Goal: Task Accomplishment & Management: Use online tool/utility

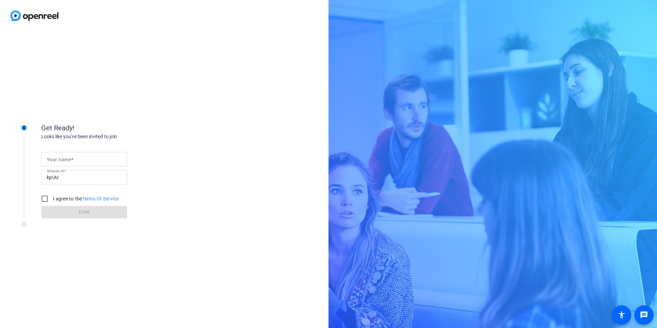
click at [51, 160] on mat-label "Your name" at bounding box center [59, 159] width 24 height 5
click at [51, 160] on input "Your name" at bounding box center [84, 159] width 75 height 8
type input "[PERSON_NAME]"
click at [42, 199] on input "I agree to the Terms Of Service" at bounding box center [45, 199] width 14 height 14
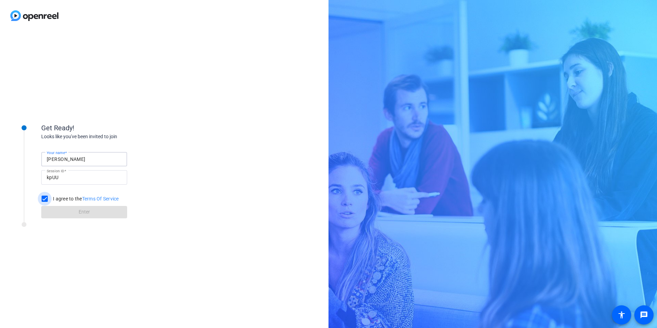
checkbox input "true"
click at [70, 212] on span at bounding box center [84, 212] width 86 height 16
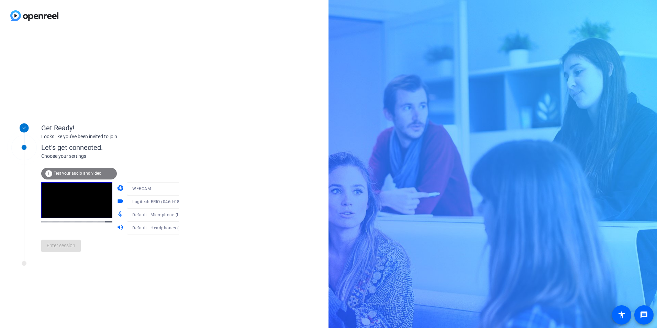
click at [171, 202] on div at bounding box center [160, 199] width 66 height 8
click at [181, 200] on icon at bounding box center [185, 202] width 8 height 8
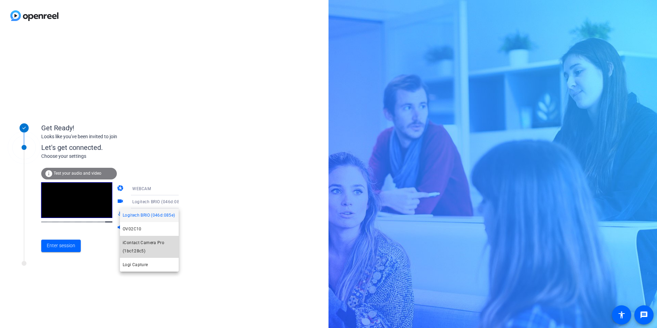
click at [150, 243] on span "iContact Camera Pro (1bcf:28c5)" at bounding box center [149, 246] width 53 height 16
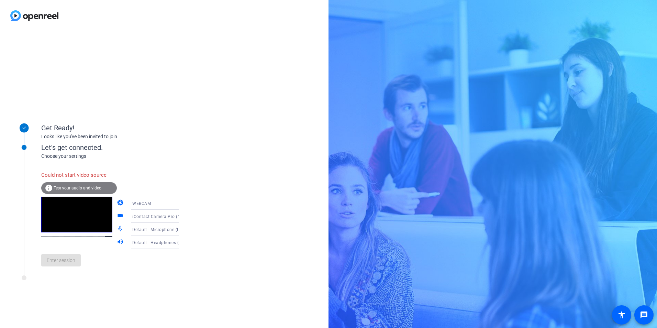
click at [153, 216] on span "iContact Camera Pro (1bcf:28c5)" at bounding box center [165, 215] width 67 height 5
click at [153, 256] on span "iContact Camera Pro (1bcf:28c5)" at bounding box center [149, 261] width 53 height 16
click at [79, 189] on span "Test your audio and video" at bounding box center [78, 187] width 48 height 5
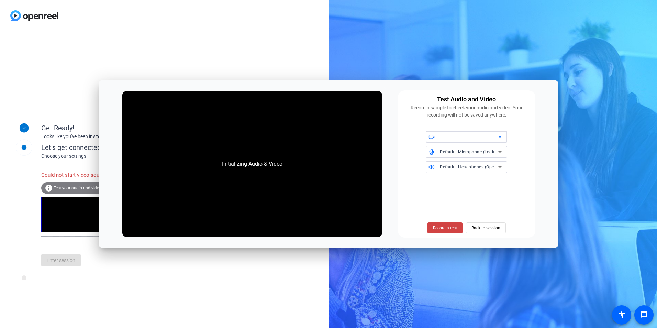
click at [451, 136] on div at bounding box center [469, 137] width 58 height 8
click at [453, 134] on div at bounding box center [469, 137] width 58 height 8
click at [477, 231] on span "Back to session" at bounding box center [485, 227] width 29 height 13
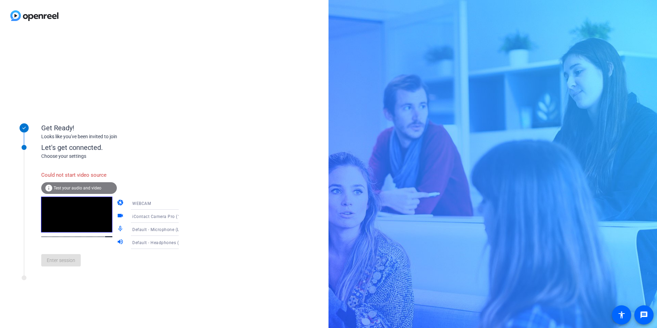
click at [76, 186] on span "Test your audio and video" at bounding box center [78, 187] width 48 height 5
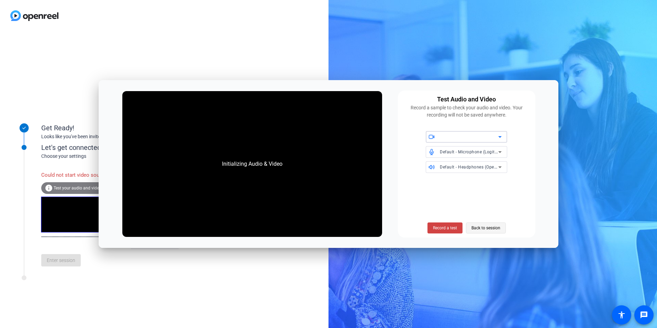
click at [473, 227] on span "Back to session" at bounding box center [485, 227] width 29 height 13
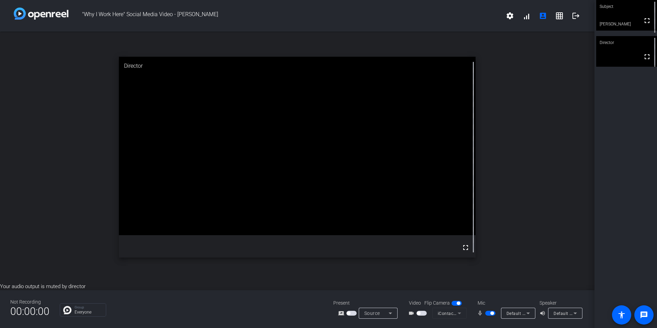
click at [574, 311] on icon at bounding box center [575, 313] width 8 height 8
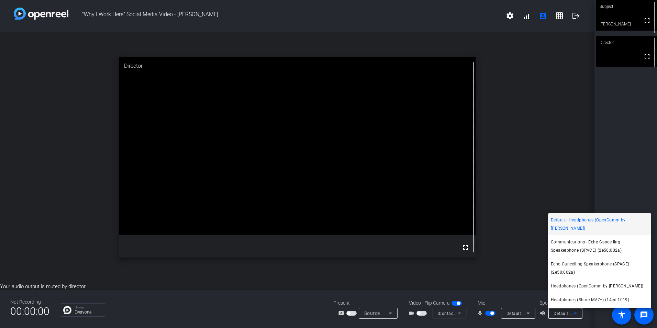
click at [532, 312] on div at bounding box center [328, 164] width 657 height 328
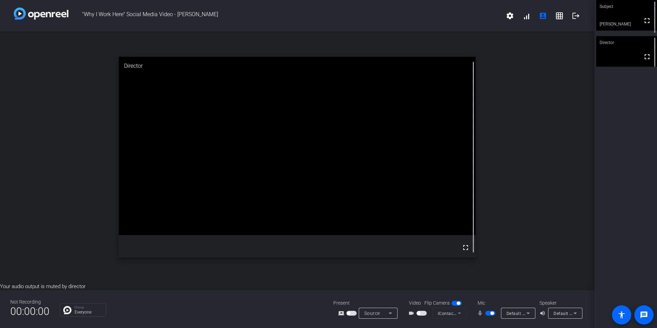
click at [532, 313] on icon at bounding box center [528, 313] width 8 height 8
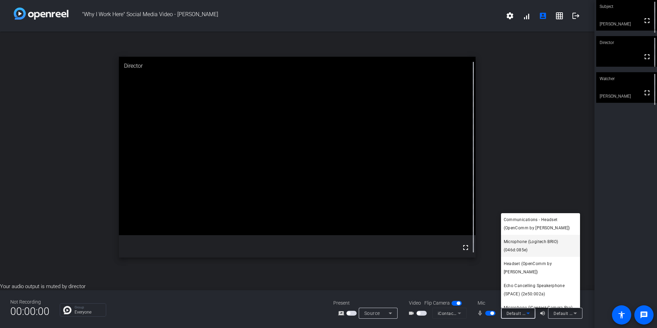
scroll to position [34, 0]
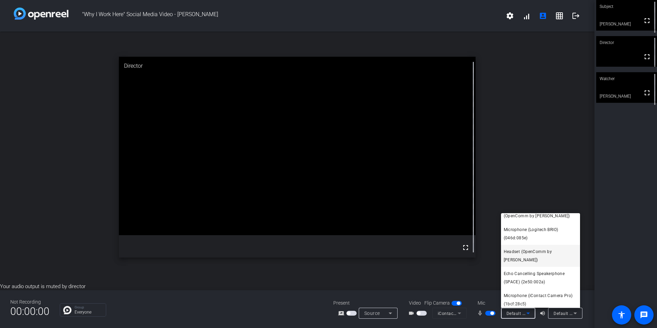
click at [527, 251] on span "Headset (OpenComm by [PERSON_NAME])" at bounding box center [541, 255] width 74 height 16
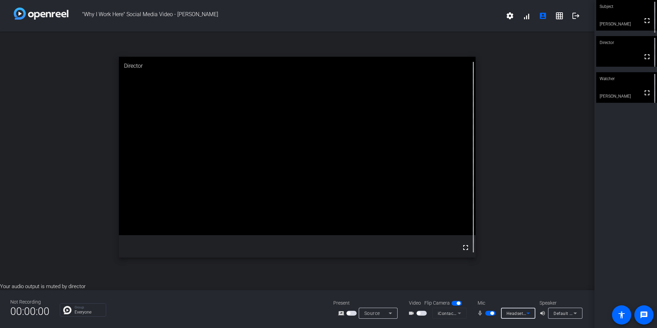
click at [566, 310] on div "Default - Headphones (OpenComm by [PERSON_NAME])" at bounding box center [563, 313] width 20 height 9
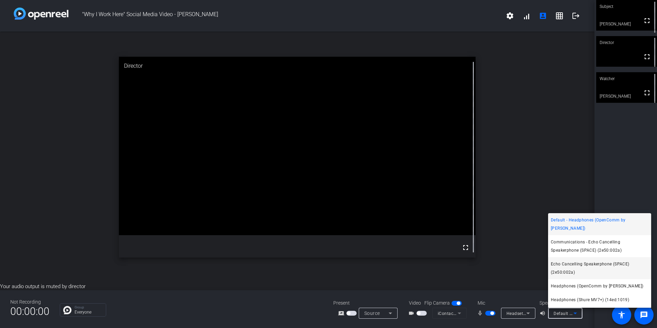
click at [571, 260] on span "Echo Cancelling Speakerphone (SPACE) (2e50:002a)" at bounding box center [600, 268] width 98 height 16
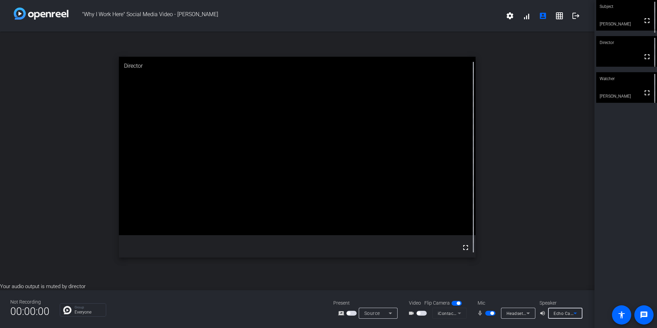
click at [422, 312] on span "button" at bounding box center [421, 313] width 10 height 5
click at [562, 314] on span "Echo Cancelling Speakerphone (SPACE) (2e50:002a)" at bounding box center [606, 312] width 106 height 5
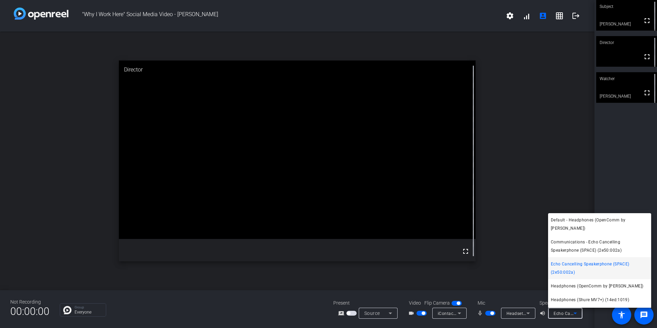
click at [547, 188] on div at bounding box center [328, 164] width 657 height 328
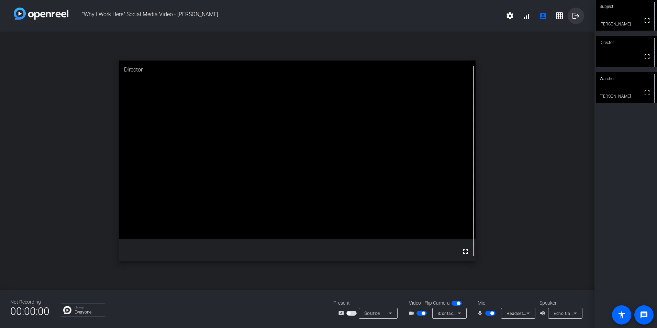
drag, startPoint x: 615, startPoint y: 12, endPoint x: 582, endPoint y: 22, distance: 34.3
click at [582, 22] on div ""Why I Work Here" Social Media Video - [PERSON_NAME] settings signal_cellular_a…" at bounding box center [328, 164] width 657 height 328
drag, startPoint x: 582, startPoint y: 22, endPoint x: 641, endPoint y: 22, distance: 59.1
click at [643, 22] on mat-icon "fullscreen" at bounding box center [647, 20] width 8 height 8
click at [527, 315] on icon at bounding box center [528, 313] width 8 height 8
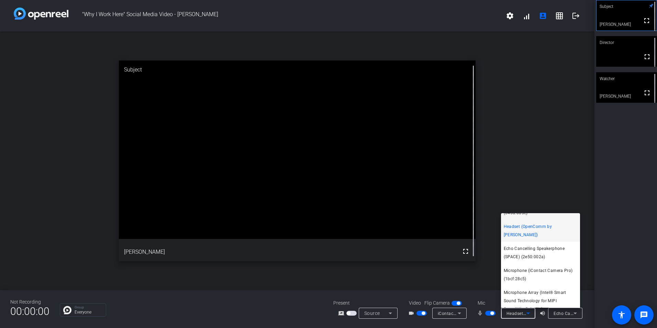
scroll to position [69, 0]
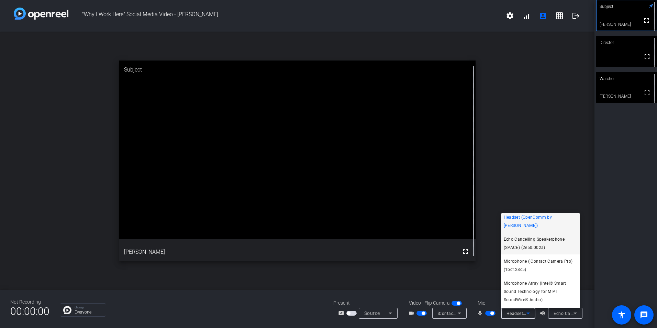
click at [529, 236] on span "Echo Cancelling Speakerphone (SPACE) (2e50:002a)" at bounding box center [541, 243] width 74 height 16
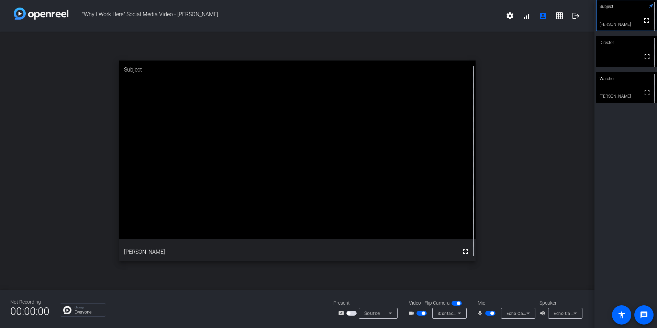
drag, startPoint x: 431, startPoint y: 24, endPoint x: 356, endPoint y: 28, distance: 75.7
click at [356, 28] on div ""Why I Work Here" Social Media Video - [PERSON_NAME] settings signal_cellular_a…" at bounding box center [297, 16] width 594 height 32
click at [495, 101] on div "open_in_new Subject fullscreen [PERSON_NAME]" at bounding box center [297, 161] width 594 height 258
click at [510, 209] on div "open_in_new Subject fullscreen [PERSON_NAME]" at bounding box center [297, 161] width 594 height 258
